Goal: Information Seeking & Learning: Learn about a topic

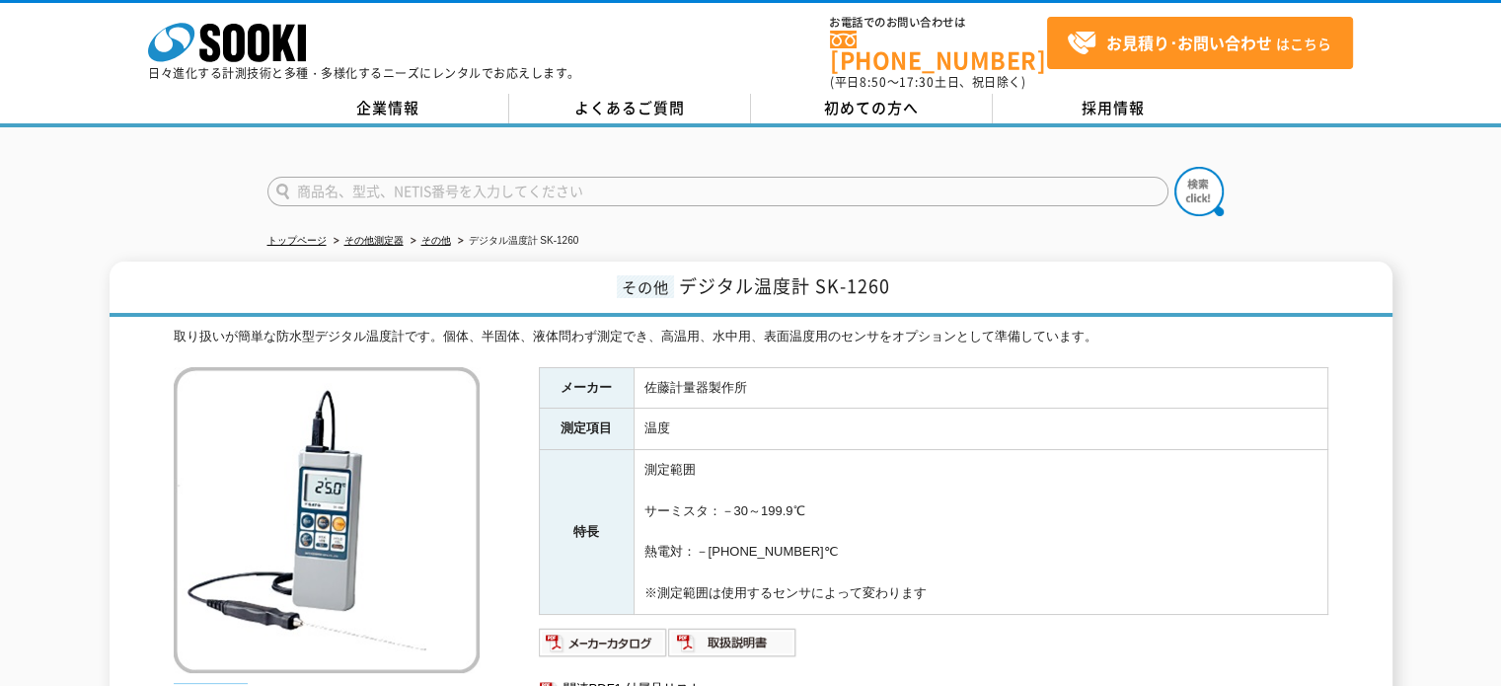
click at [316, 54] on div "株式会社 ソーキ spMenu 日々進化する計測技術と多種・多様化するニーズにレンタルでお応えします。" at bounding box center [364, 46] width 432 height 66
click at [299, 43] on rect at bounding box center [302, 43] width 8 height 37
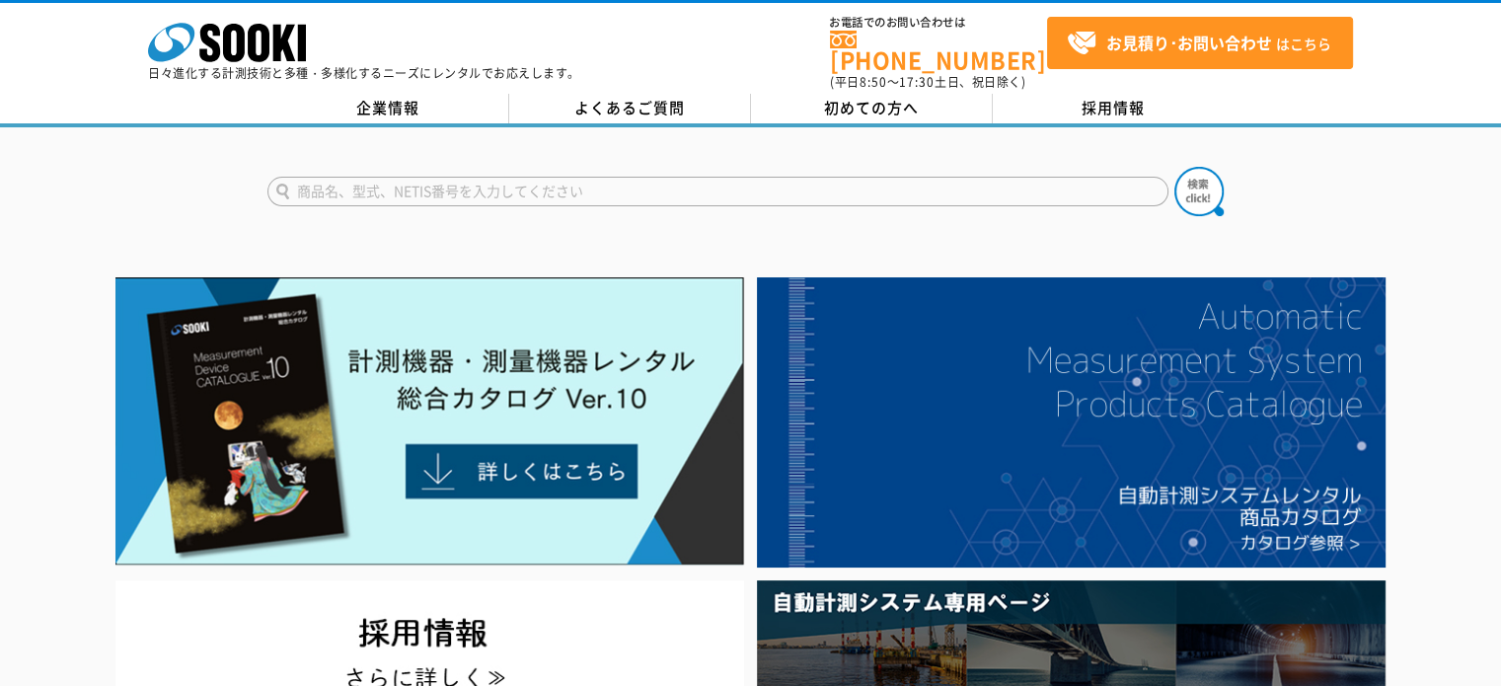
click at [398, 177] on input "text" at bounding box center [717, 192] width 901 height 30
type input "膜厚計"
click at [1174, 167] on button at bounding box center [1198, 191] width 49 height 49
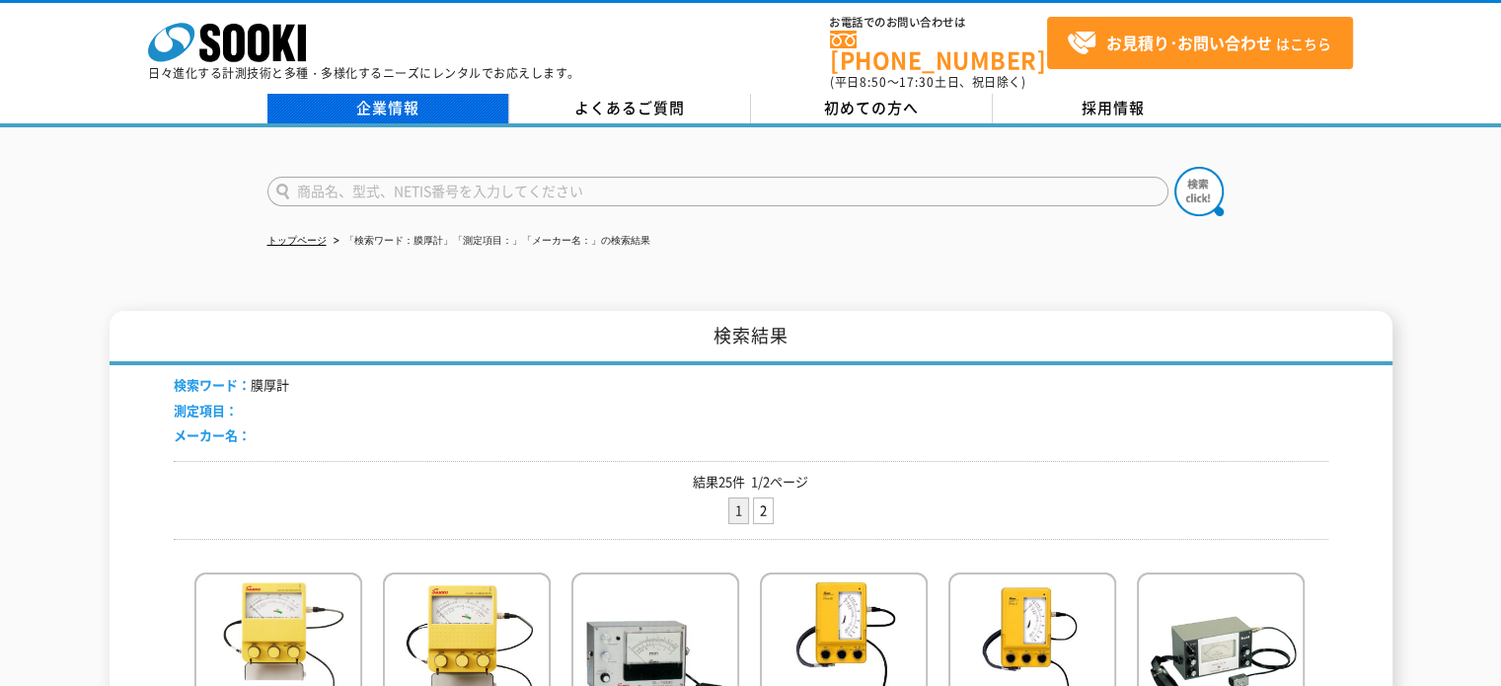
click at [381, 99] on link "企業情報" at bounding box center [388, 109] width 242 height 30
